Goal: Task Accomplishment & Management: Use online tool/utility

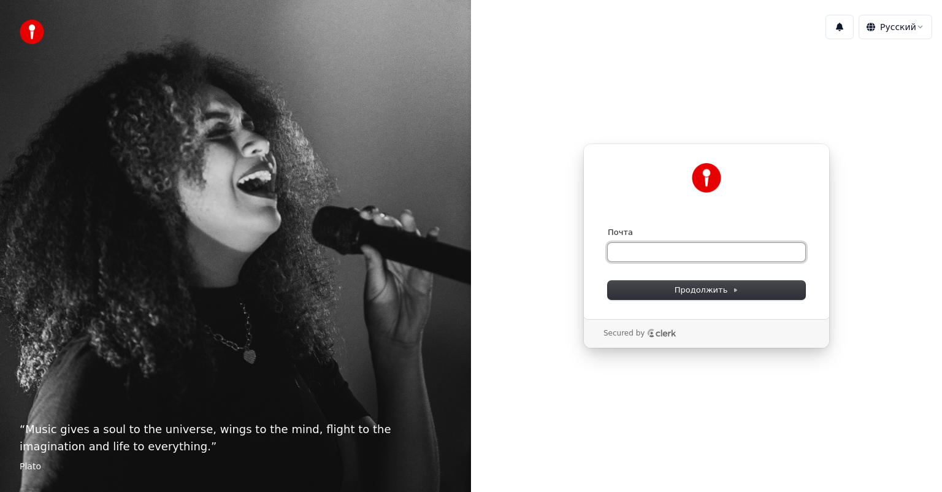
click at [640, 251] on input "Почта" at bounding box center [707, 252] width 198 height 18
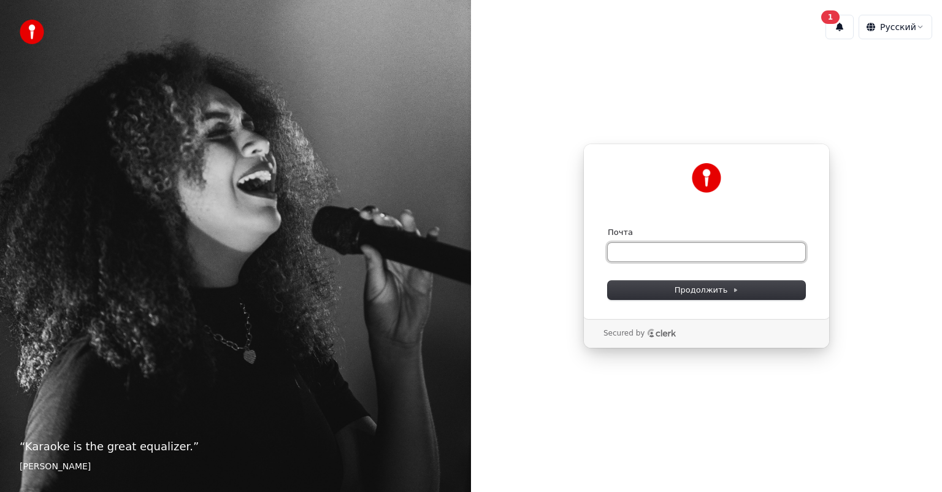
type input "*"
click at [684, 285] on span "Продолжить" at bounding box center [707, 290] width 64 height 11
type input "**********"
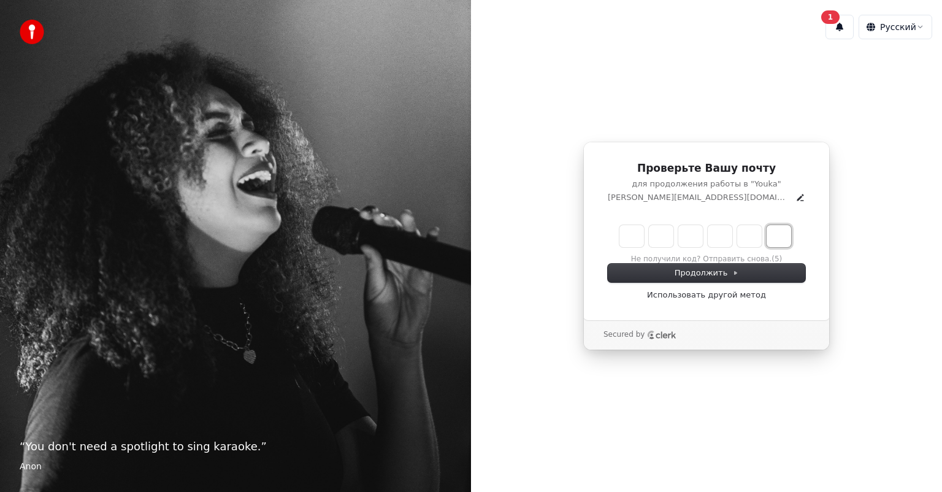
paste input "*"
type input "******"
type input "*"
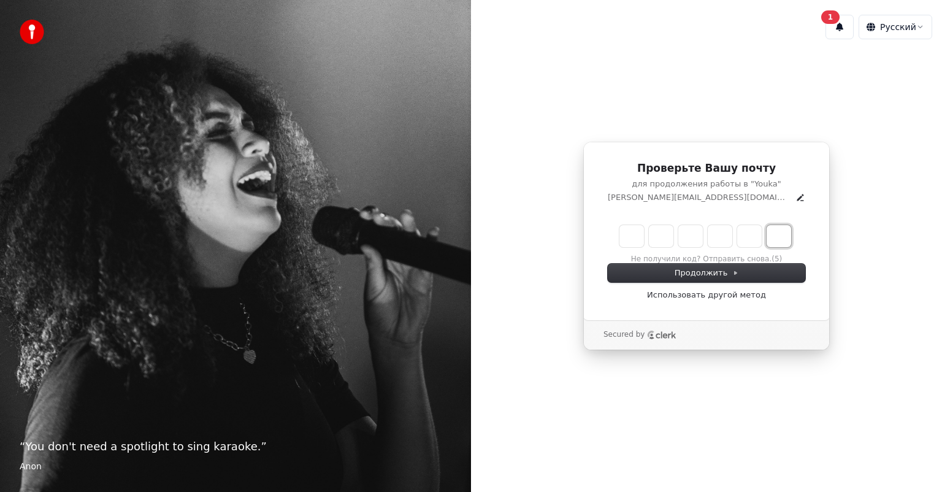
type input "*"
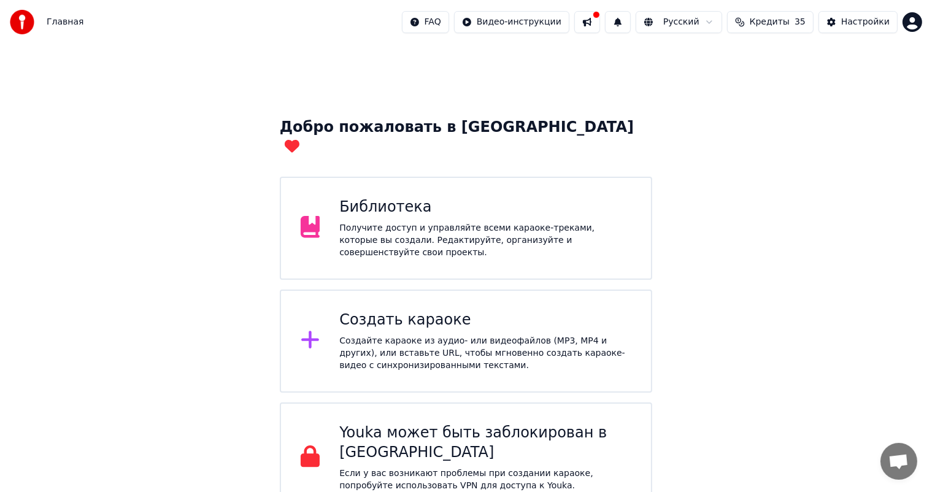
click at [397, 201] on div "Библиотека Получите доступ и управляйте всеми караоке-треками, которые вы созда…" at bounding box center [485, 228] width 292 height 61
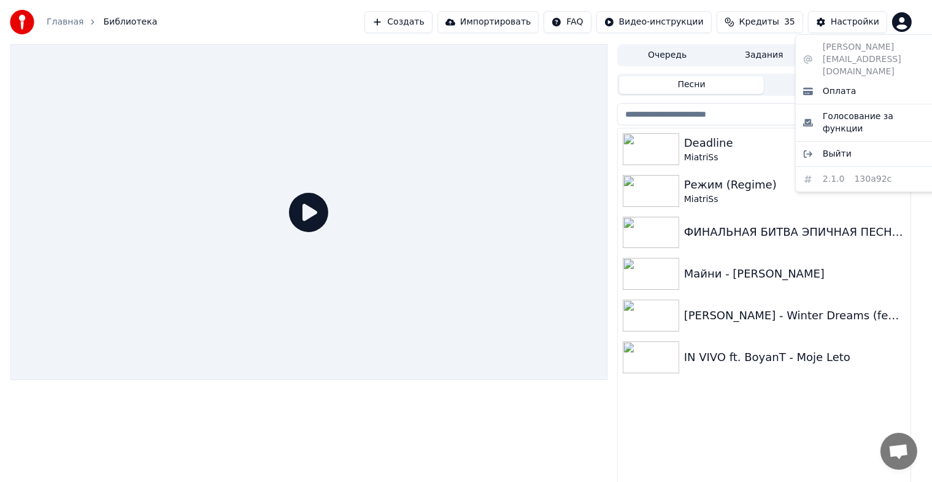
click at [913, 21] on html "Главная Библиотека Создать Импортировать FAQ Видео-инструкции Кредиты 35 Настро…" at bounding box center [466, 241] width 932 height 482
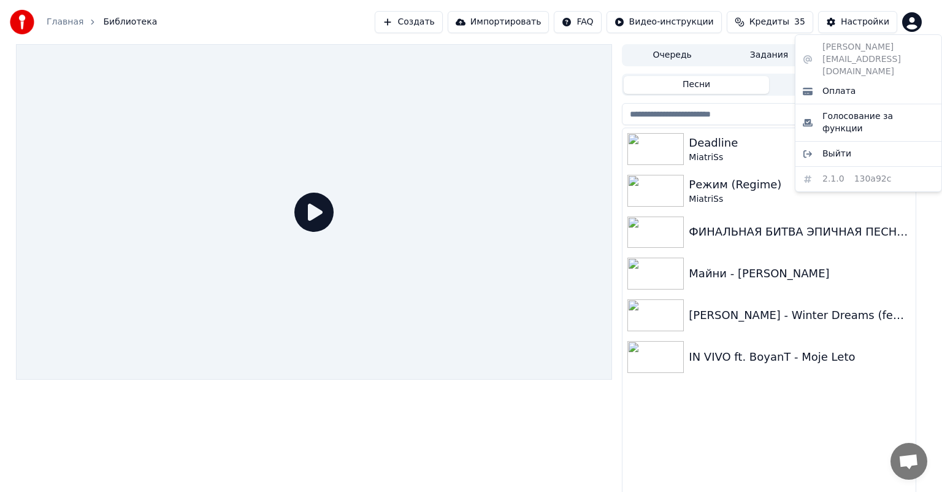
click at [912, 22] on html "Главная Библиотека Создать Импортировать FAQ Видео-инструкции Кредиты 35 Настро…" at bounding box center [471, 246] width 942 height 492
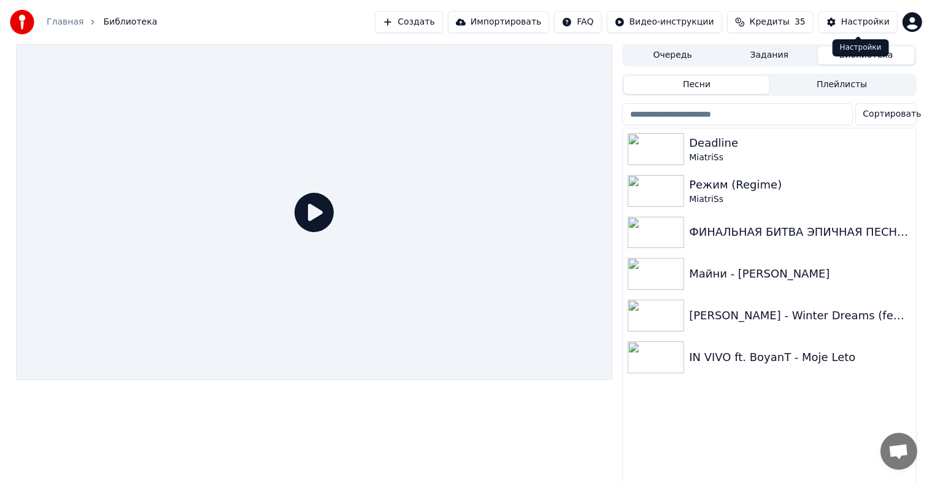
click at [859, 23] on div "Настройки" at bounding box center [865, 22] width 48 height 12
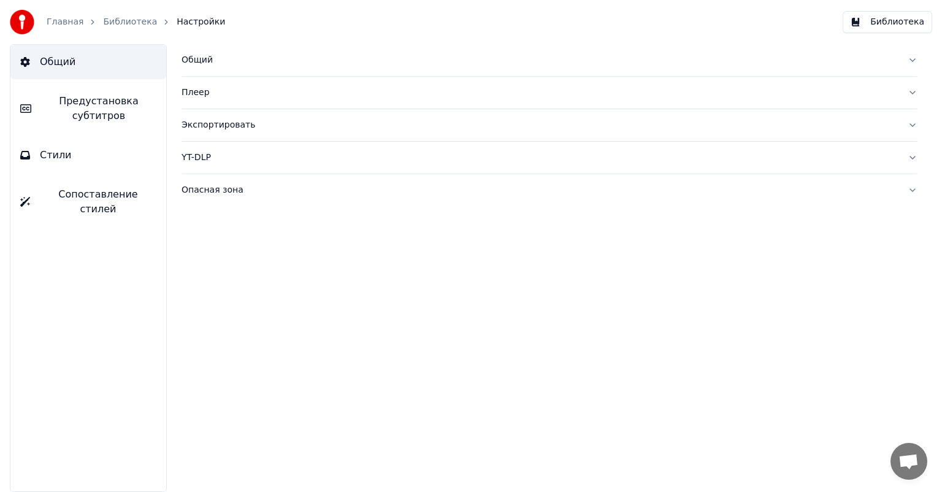
click at [212, 190] on div "Опасная зона" at bounding box center [540, 190] width 717 height 12
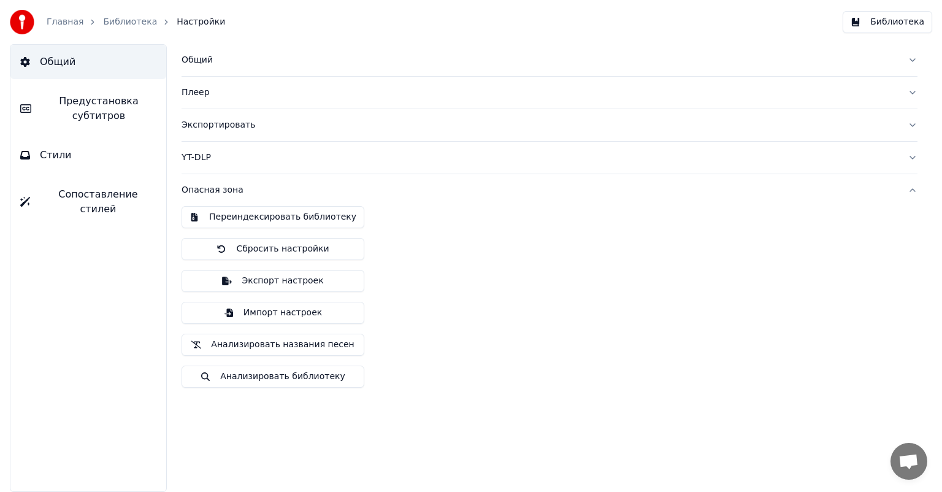
click at [201, 155] on div "YT-DLP" at bounding box center [540, 158] width 717 height 12
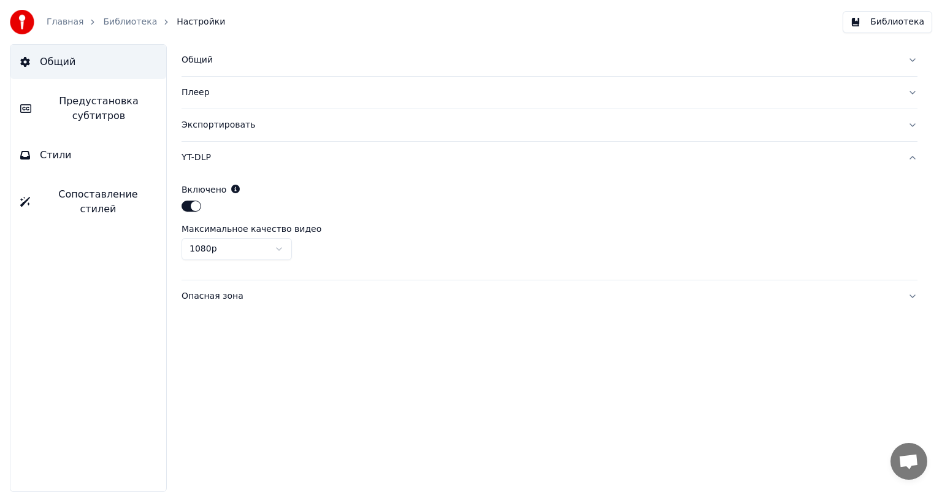
click at [282, 245] on html "Главная Библиотека Настройки Библиотека Общий Предустановка субтитров Стили Соп…" at bounding box center [471, 246] width 942 height 492
click at [229, 127] on div "Экспортировать" at bounding box center [540, 125] width 717 height 12
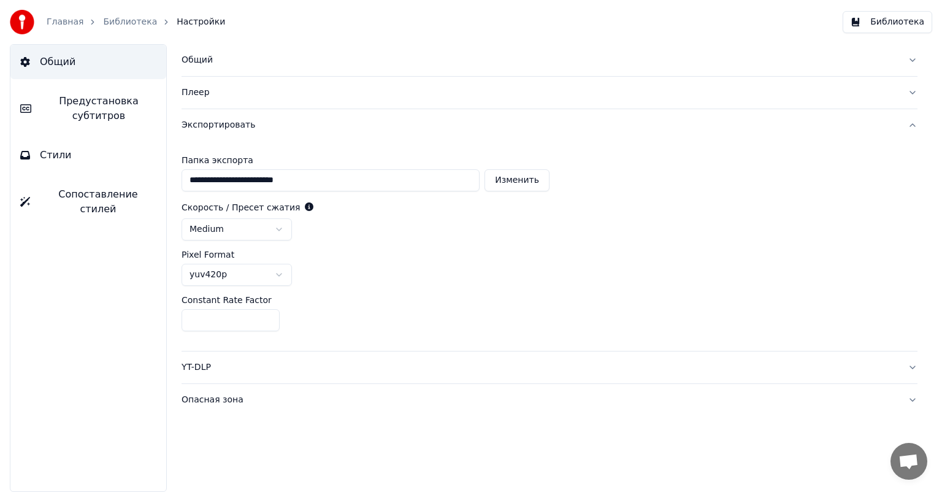
click at [196, 96] on div "Плеер" at bounding box center [540, 93] width 717 height 12
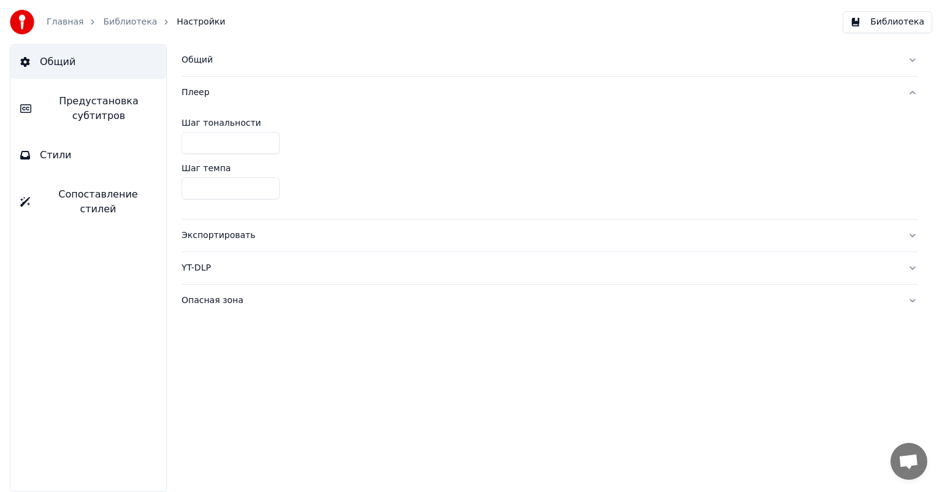
click at [202, 61] on div "Общий" at bounding box center [540, 60] width 717 height 12
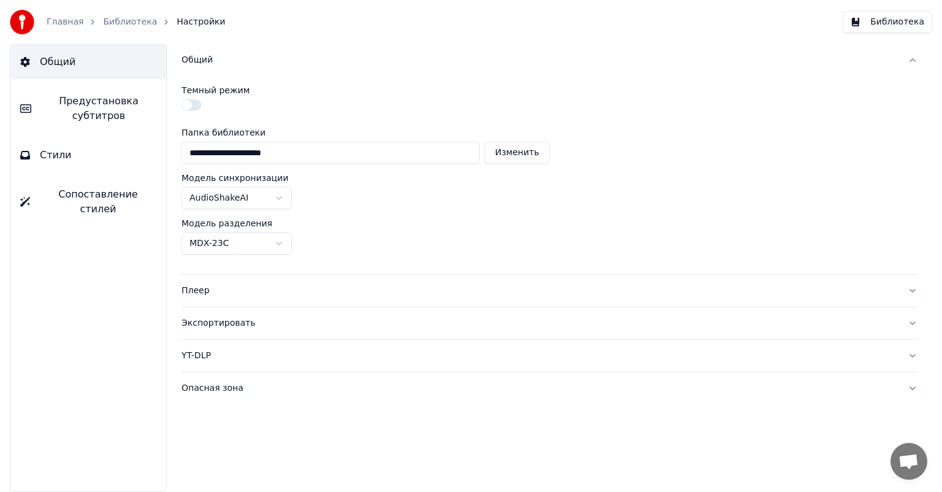
click at [115, 122] on span "Предустановка субтитров" at bounding box center [98, 108] width 115 height 29
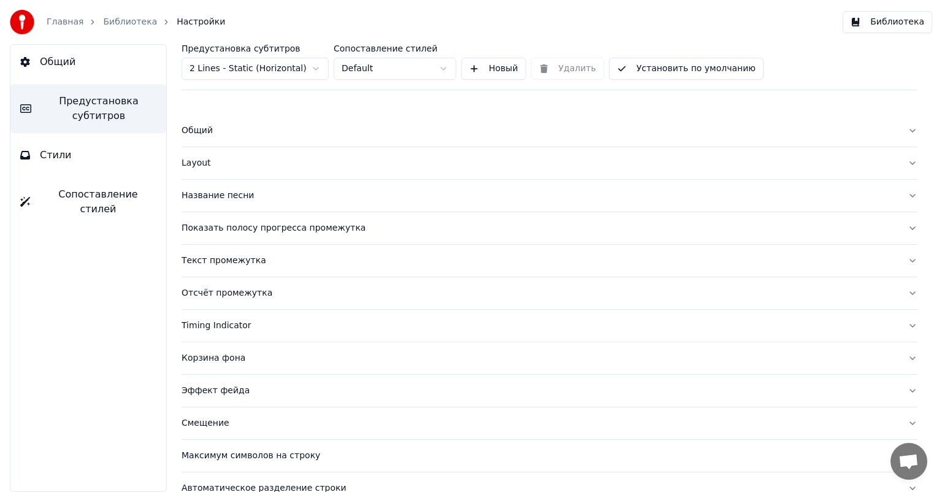
click at [109, 170] on button "Стили" at bounding box center [88, 155] width 156 height 34
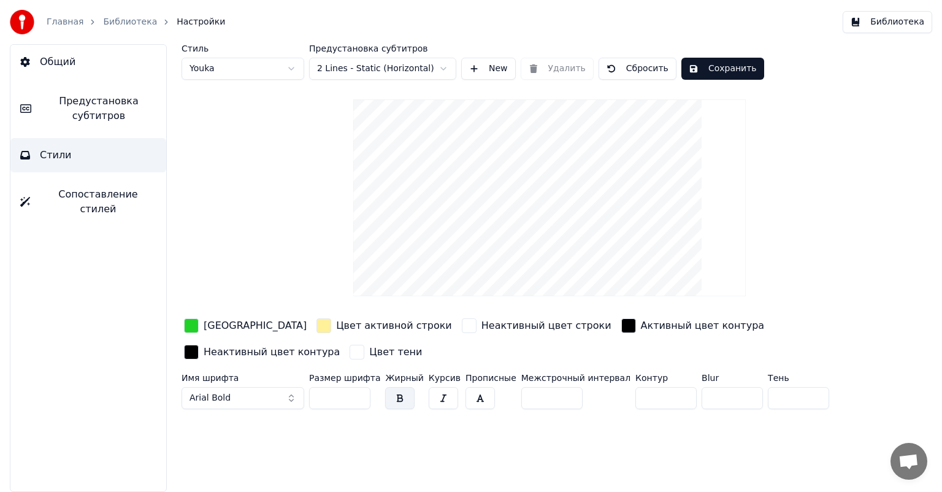
click at [128, 20] on link "Библиотека" at bounding box center [130, 22] width 54 height 12
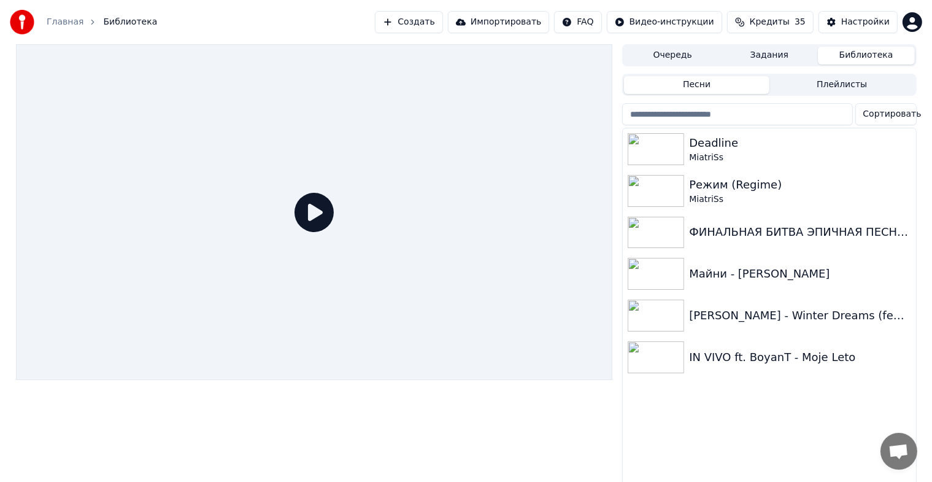
click at [774, 61] on button "Задания" at bounding box center [769, 56] width 97 height 18
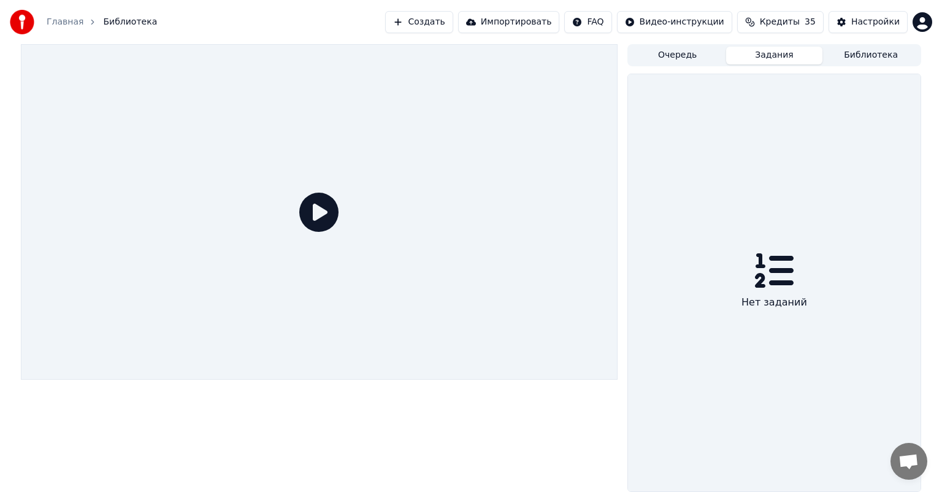
click at [690, 60] on button "Очередь" at bounding box center [678, 56] width 97 height 18
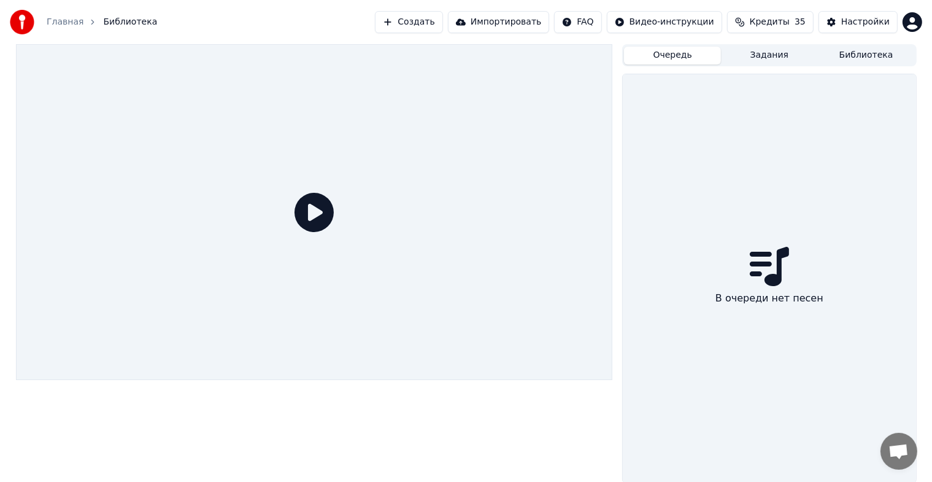
click at [888, 58] on button "Библиотека" at bounding box center [866, 56] width 97 height 18
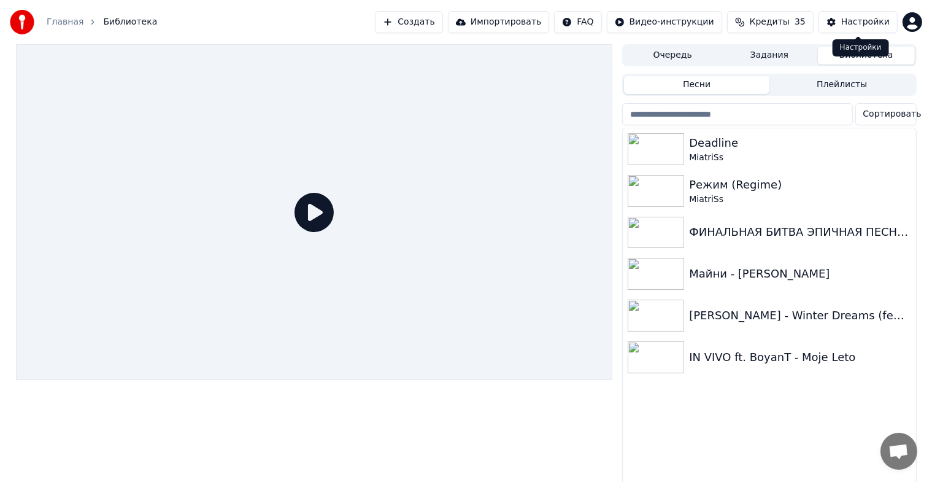
click at [929, 24] on div "Главная Библиотека Создать Импортировать FAQ Видео-инструкции Кредиты 35 Настро…" at bounding box center [466, 22] width 932 height 44
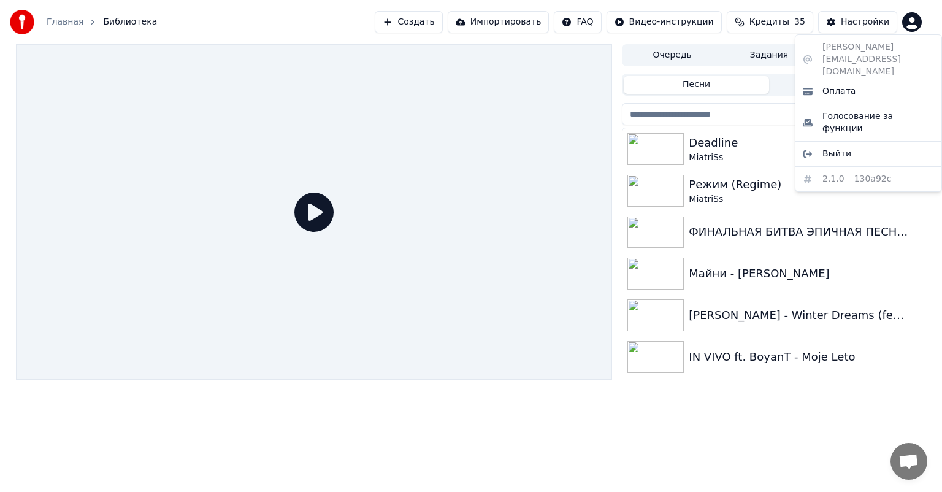
click at [915, 22] on html "Главная Библиотека Создать Импортировать FAQ Видео-инструкции Кредиты 35 Настро…" at bounding box center [471, 246] width 942 height 492
click at [852, 110] on span "Голосование за функции" at bounding box center [879, 122] width 112 height 25
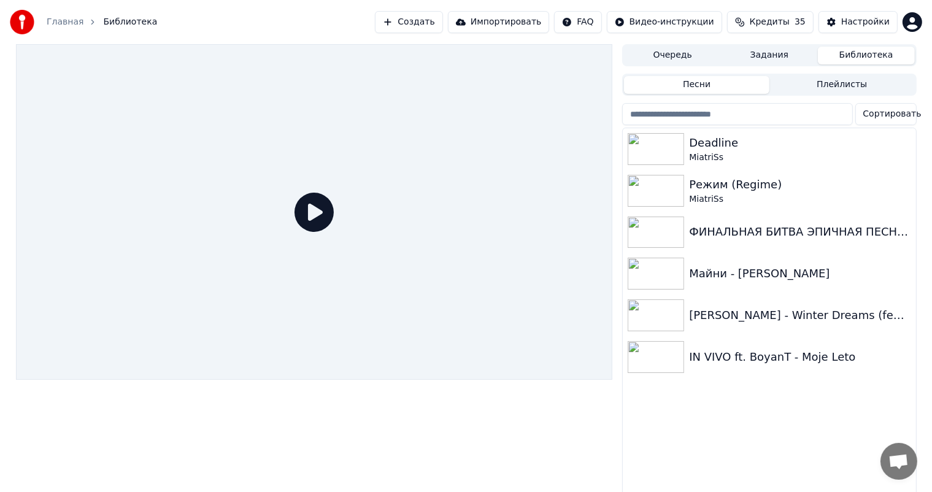
click at [492, 21] on button "Импортировать" at bounding box center [499, 22] width 102 height 22
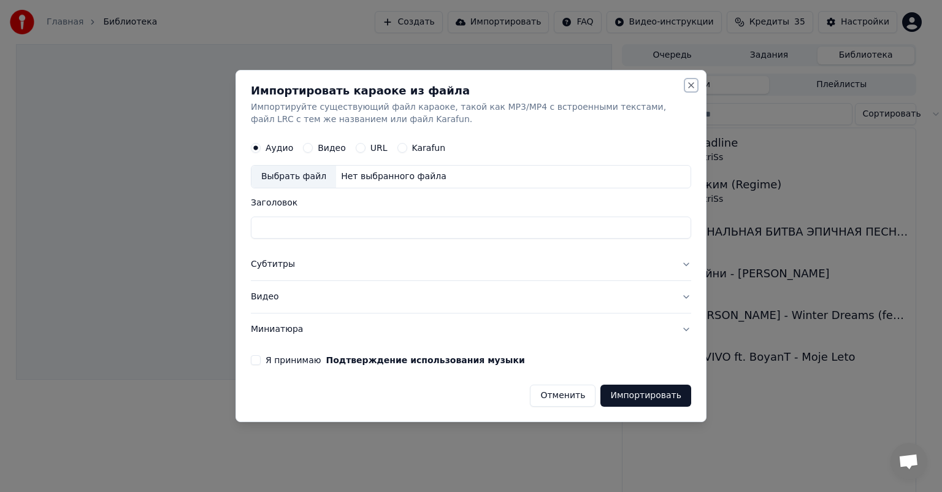
click at [688, 85] on button "Close" at bounding box center [692, 85] width 10 height 10
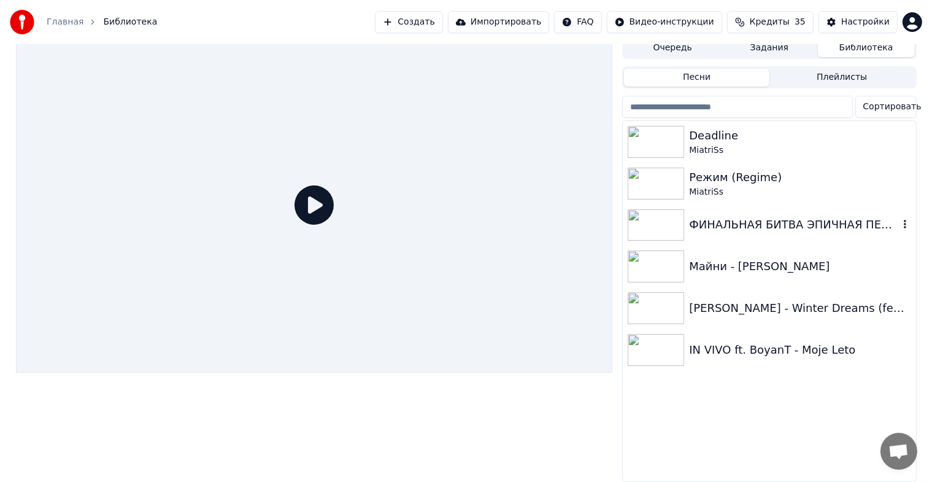
scroll to position [15, 0]
